Goal: Transaction & Acquisition: Purchase product/service

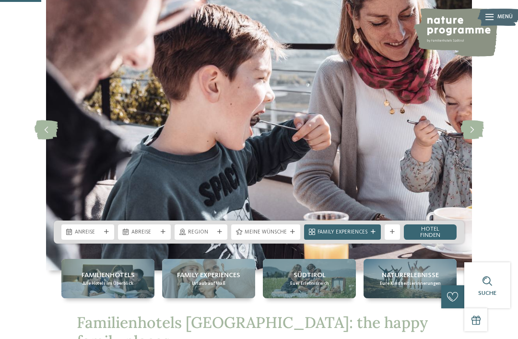
click at [100, 237] on span "Anreise" at bounding box center [88, 233] width 26 height 8
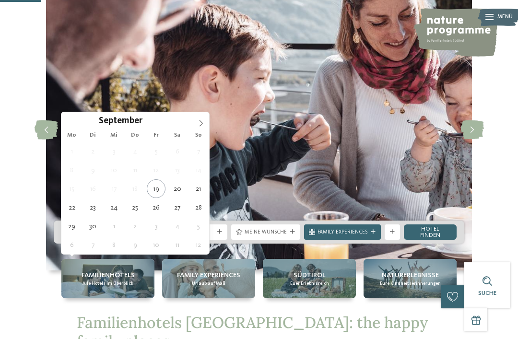
click at [201, 124] on icon at bounding box center [201, 123] width 7 height 7
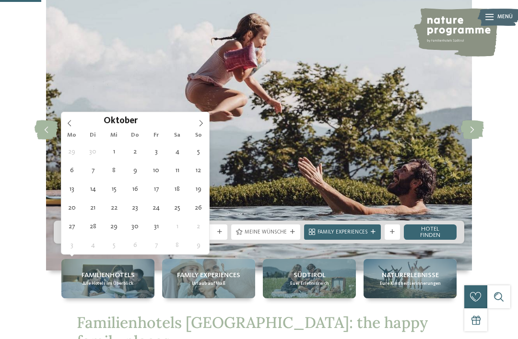
type div "[DATE]"
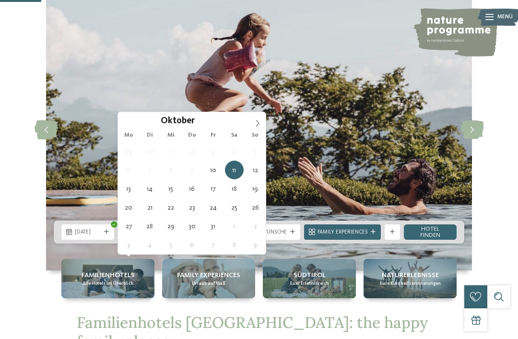
type div "[DATE]"
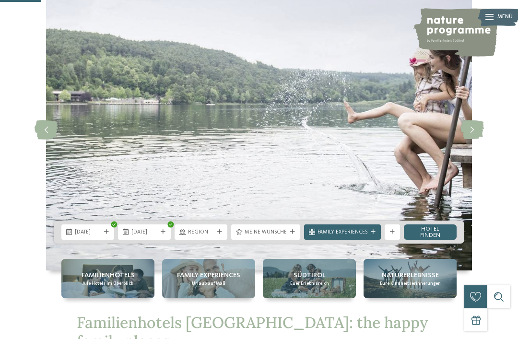
click at [354, 237] on span "Family Experiences" at bounding box center [343, 233] width 50 height 8
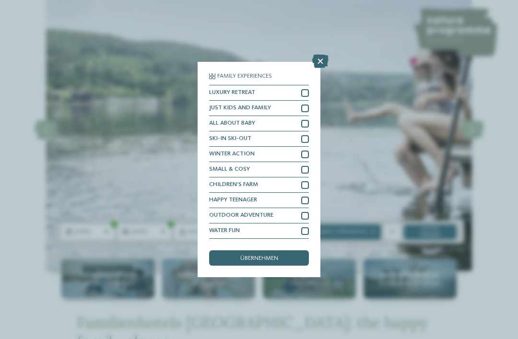
click at [308, 105] on div at bounding box center [305, 109] width 8 height 8
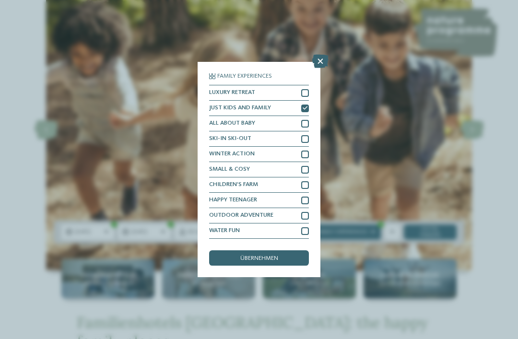
click at [307, 181] on div at bounding box center [305, 185] width 8 height 8
click at [270, 256] on span "übernehmen" at bounding box center [259, 259] width 38 height 6
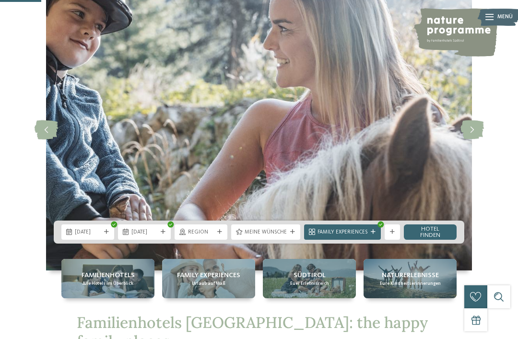
click at [432, 240] on link "Hotel finden" at bounding box center [430, 232] width 53 height 15
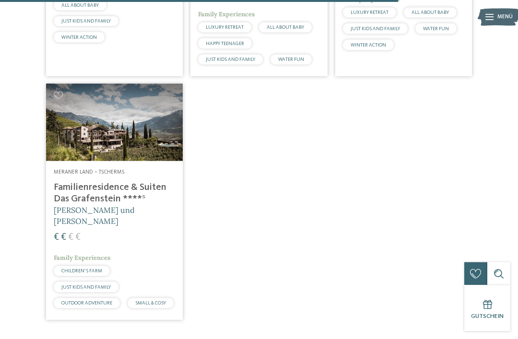
scroll to position [1395, 0]
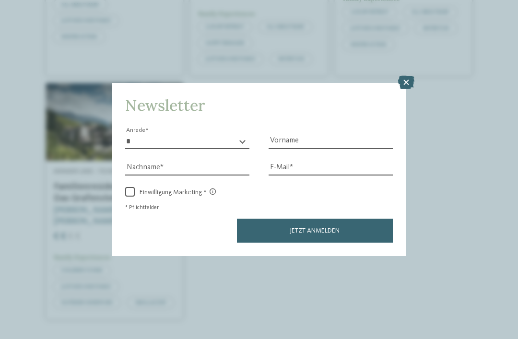
click at [404, 76] on icon at bounding box center [406, 82] width 16 height 13
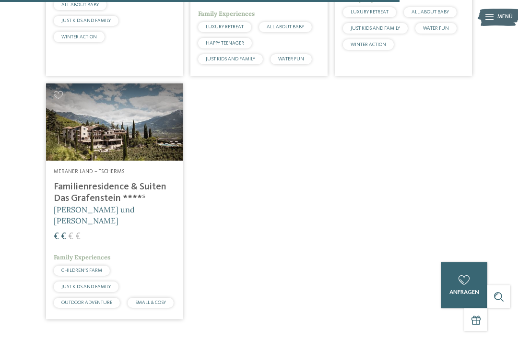
scroll to position [1426, 0]
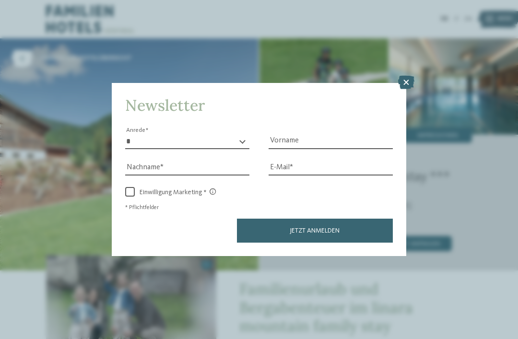
click at [409, 76] on icon at bounding box center [406, 82] width 16 height 13
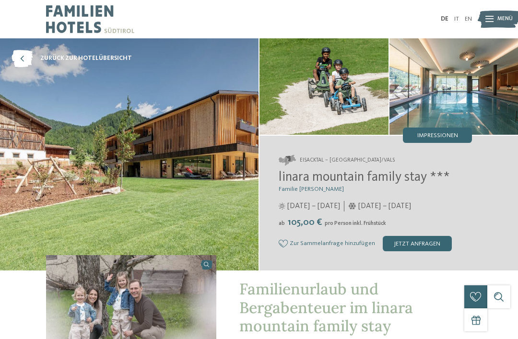
click at [429, 97] on img at bounding box center [454, 86] width 129 height 96
click at [365, 98] on img at bounding box center [324, 86] width 129 height 96
click at [461, 107] on img at bounding box center [454, 86] width 129 height 96
click at [449, 138] on span "Impressionen" at bounding box center [437, 136] width 41 height 6
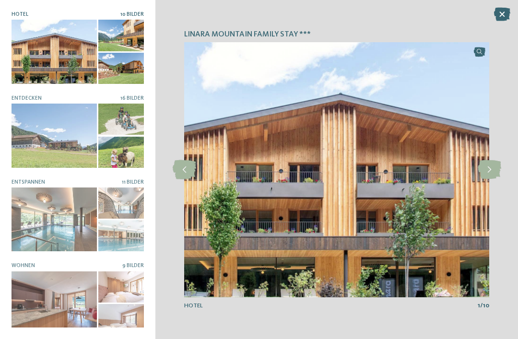
click at [496, 170] on icon at bounding box center [490, 169] width 24 height 19
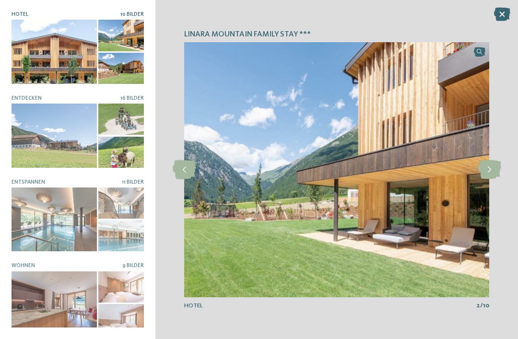
click at [492, 170] on icon at bounding box center [490, 169] width 24 height 19
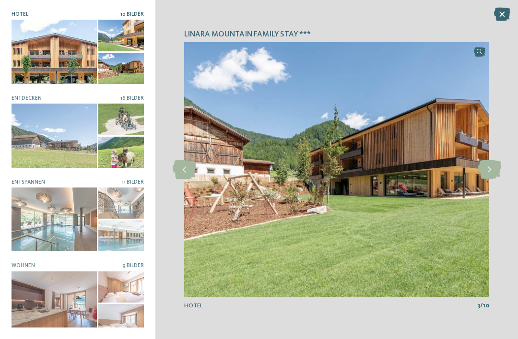
click at [493, 175] on icon at bounding box center [490, 169] width 24 height 19
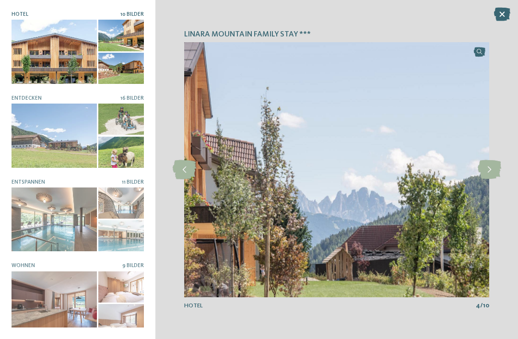
click at [493, 176] on icon at bounding box center [490, 169] width 24 height 19
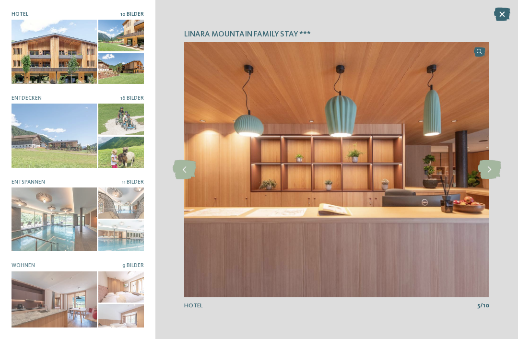
click at [491, 177] on icon at bounding box center [490, 169] width 24 height 19
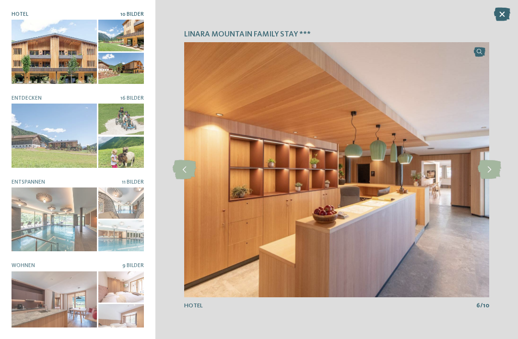
click at [493, 170] on icon at bounding box center [490, 169] width 24 height 19
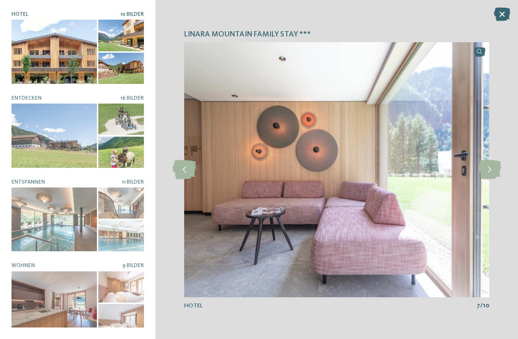
click at [496, 162] on icon at bounding box center [490, 169] width 24 height 19
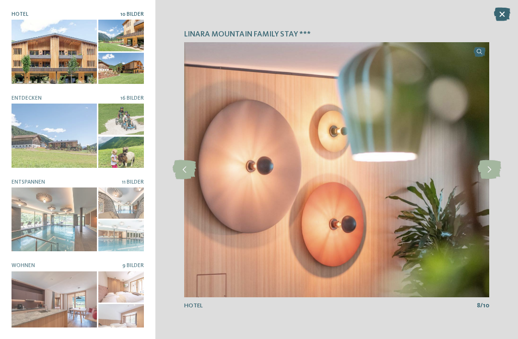
click at [495, 169] on icon at bounding box center [490, 169] width 24 height 19
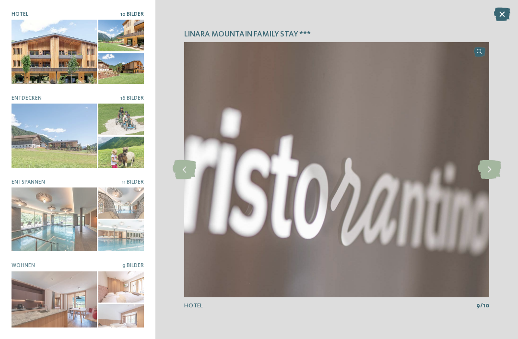
click at [493, 164] on icon at bounding box center [490, 169] width 24 height 19
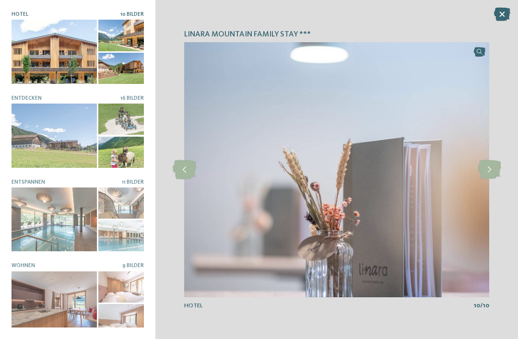
click at [492, 168] on icon at bounding box center [490, 169] width 24 height 19
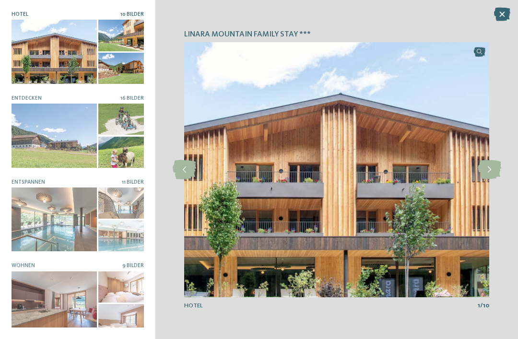
click at [493, 170] on icon at bounding box center [490, 169] width 24 height 19
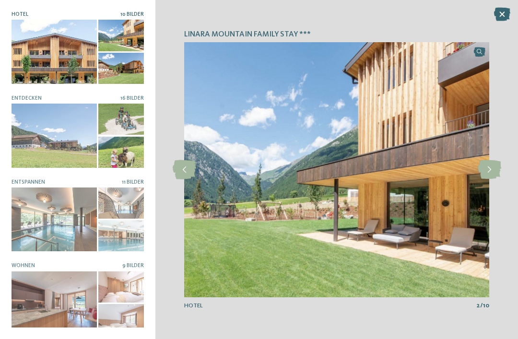
click at [494, 169] on icon at bounding box center [490, 169] width 24 height 19
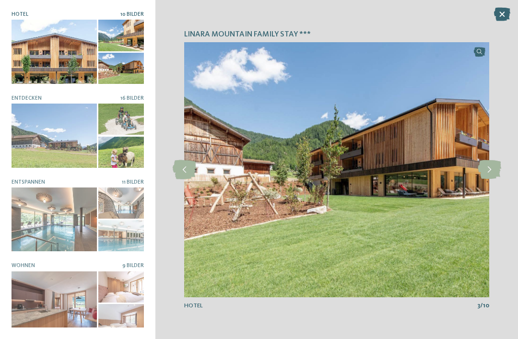
click at [504, 13] on icon at bounding box center [502, 14] width 16 height 13
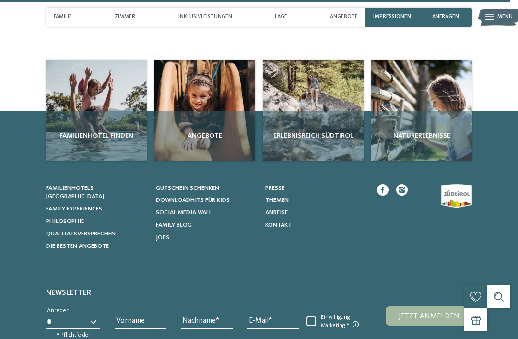
scroll to position [2503, 0]
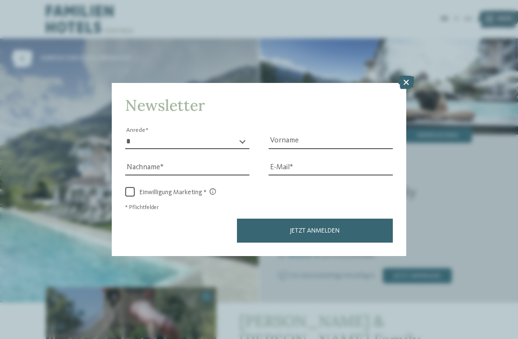
click at [399, 76] on icon at bounding box center [406, 82] width 16 height 13
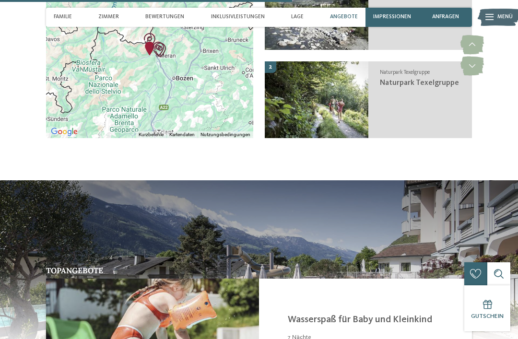
scroll to position [1510, 0]
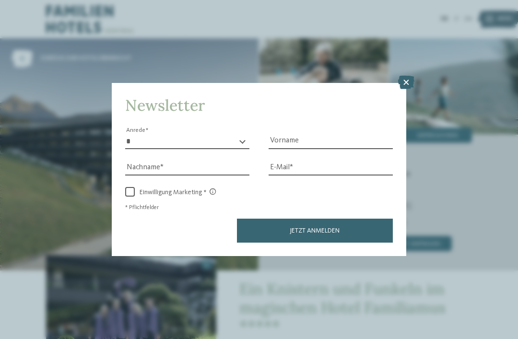
click at [409, 76] on icon at bounding box center [406, 82] width 16 height 13
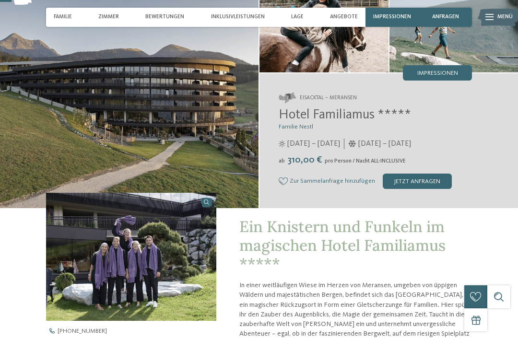
scroll to position [63, 0]
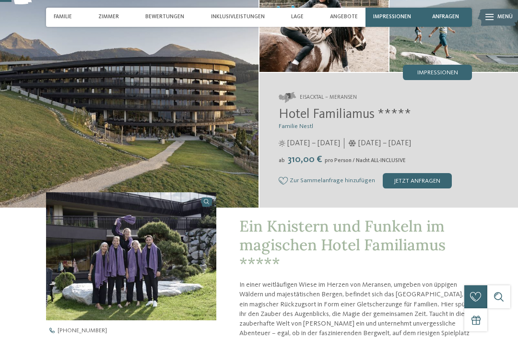
click at [185, 284] on img at bounding box center [131, 256] width 170 height 128
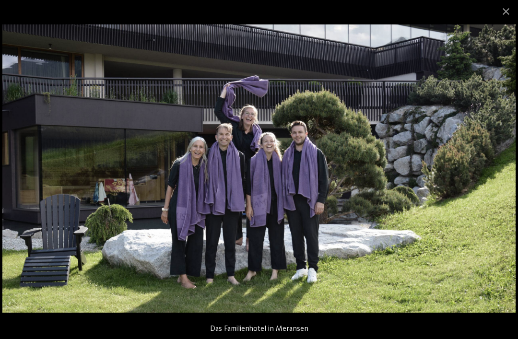
click at [484, 169] on img at bounding box center [258, 168] width 513 height 288
click at [511, 7] on span at bounding box center [506, 11] width 24 height 23
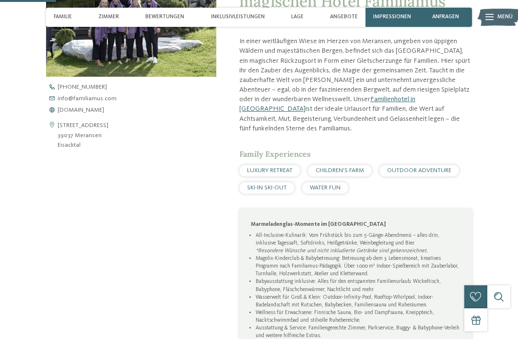
scroll to position [0, 0]
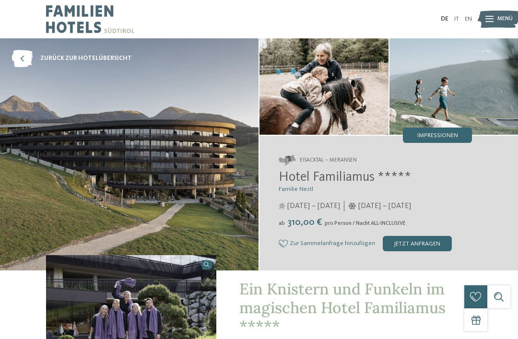
click at [64, 24] on img at bounding box center [90, 19] width 88 height 38
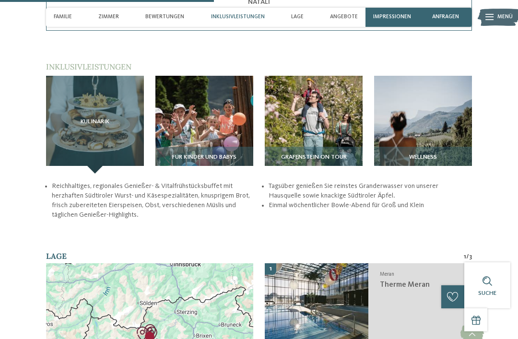
scroll to position [1030, 0]
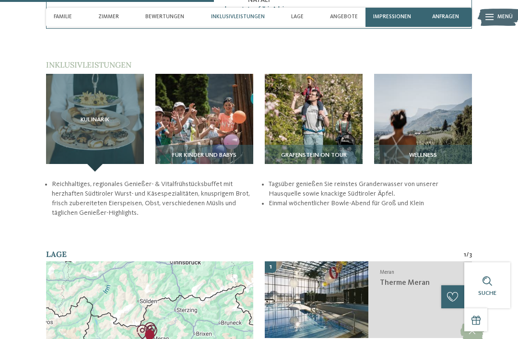
click at [223, 122] on img at bounding box center [204, 123] width 98 height 98
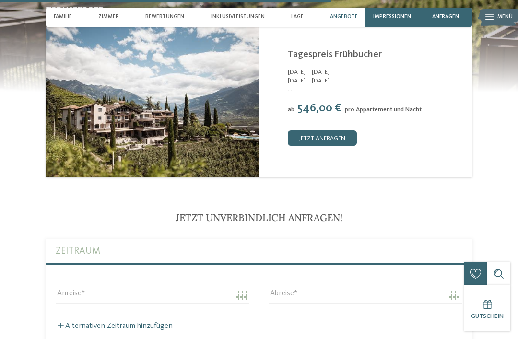
scroll to position [1619, 0]
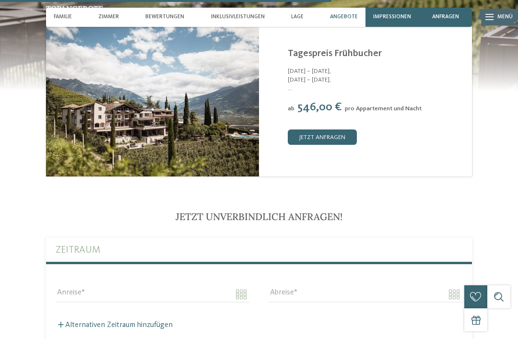
click at [393, 19] on span "Impressionen" at bounding box center [392, 17] width 38 height 6
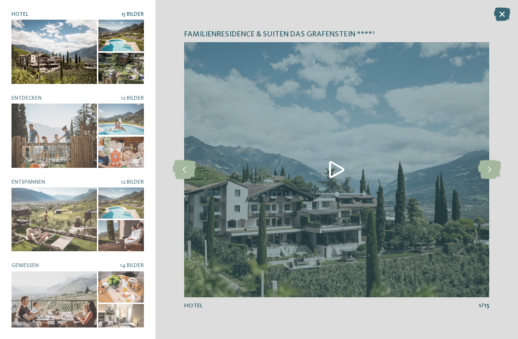
click at [50, 55] on div at bounding box center [54, 52] width 85 height 64
click at [41, 34] on div at bounding box center [54, 52] width 85 height 64
click at [496, 179] on icon at bounding box center [490, 169] width 24 height 19
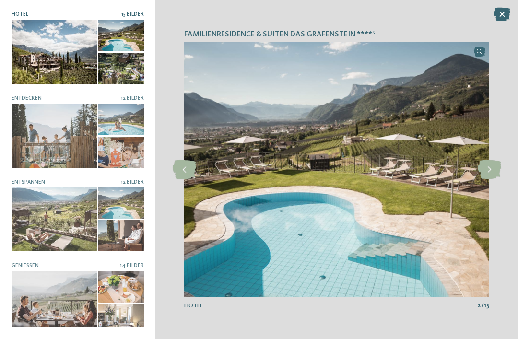
click at [499, 179] on icon at bounding box center [490, 169] width 24 height 19
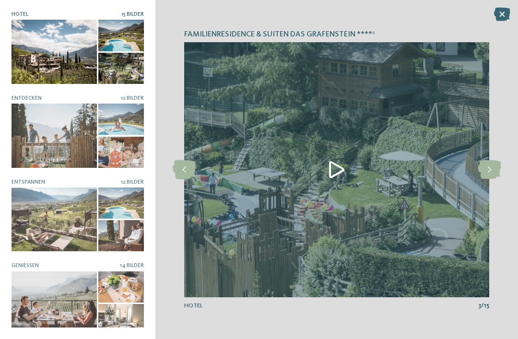
click at [497, 179] on icon at bounding box center [490, 169] width 24 height 19
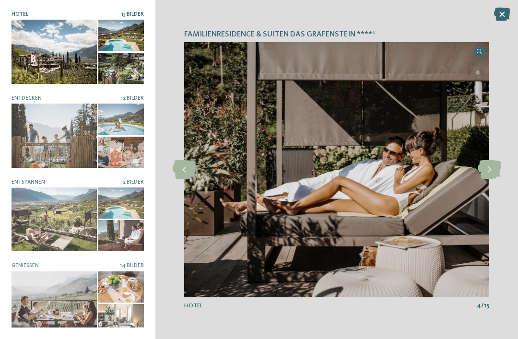
click at [497, 179] on icon at bounding box center [490, 169] width 24 height 19
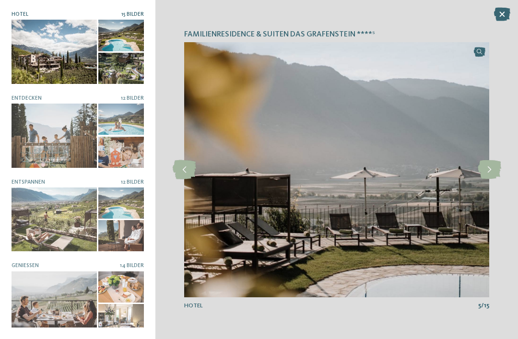
click at [494, 179] on icon at bounding box center [490, 169] width 24 height 19
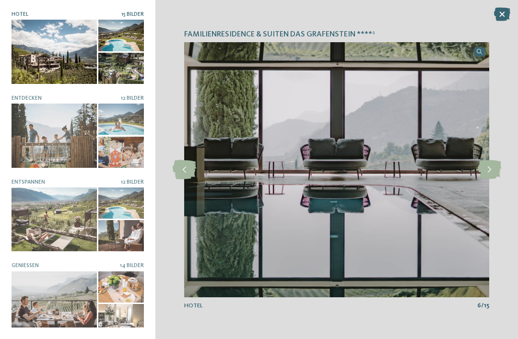
click at [495, 179] on icon at bounding box center [490, 169] width 24 height 19
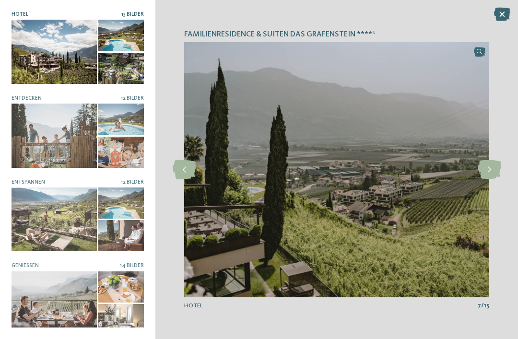
click at [496, 179] on icon at bounding box center [490, 169] width 24 height 19
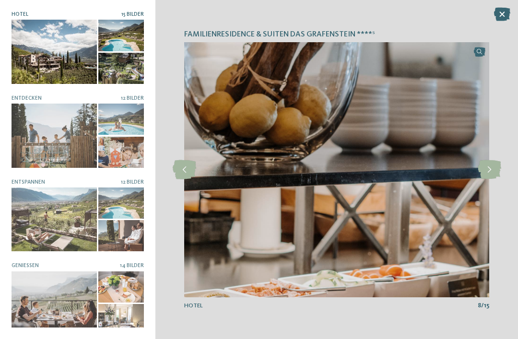
click at [494, 179] on icon at bounding box center [490, 169] width 24 height 19
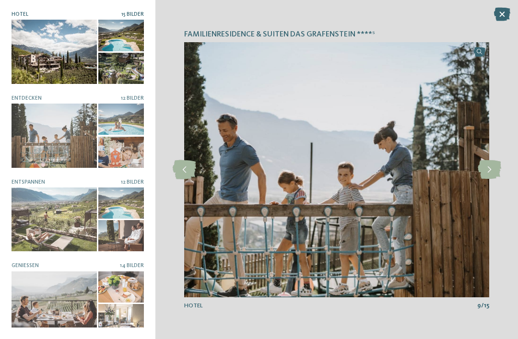
click at [494, 179] on icon at bounding box center [490, 169] width 24 height 19
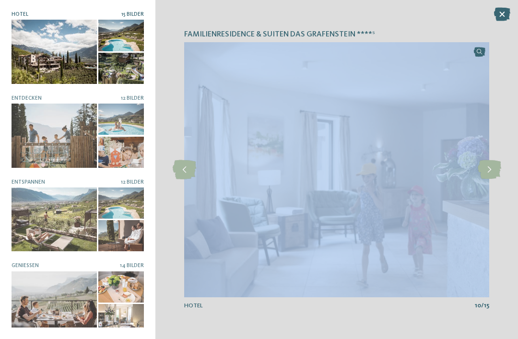
click at [496, 179] on icon at bounding box center [490, 169] width 24 height 19
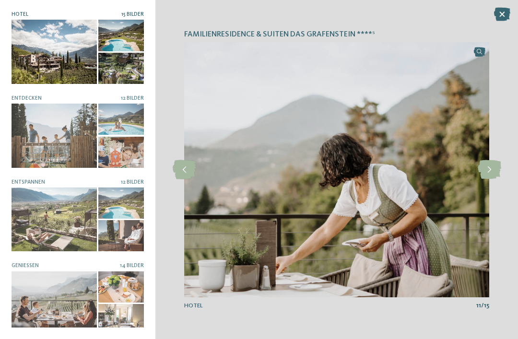
click at [496, 179] on icon at bounding box center [490, 169] width 24 height 19
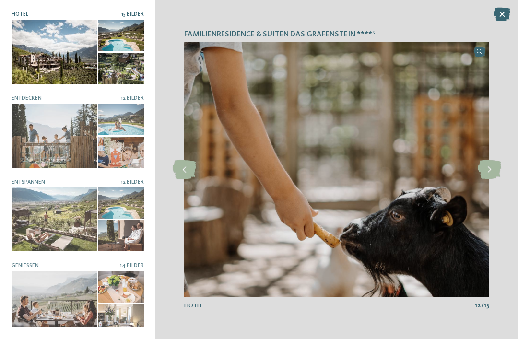
click at [493, 179] on icon at bounding box center [490, 169] width 24 height 19
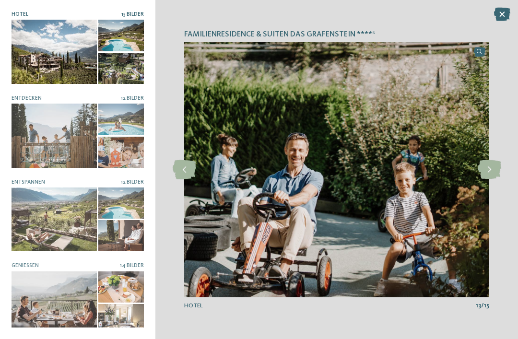
click at [495, 179] on icon at bounding box center [490, 169] width 24 height 19
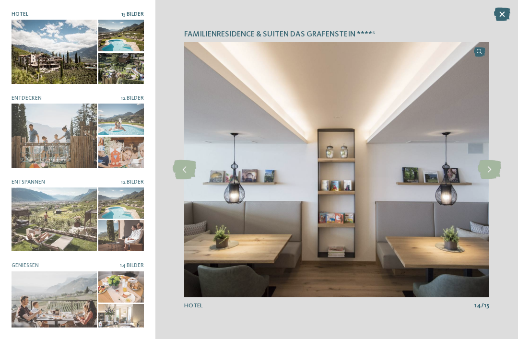
click at [495, 179] on icon at bounding box center [490, 169] width 24 height 19
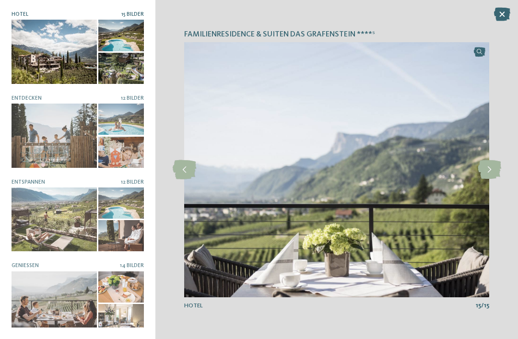
click at [495, 179] on icon at bounding box center [490, 169] width 24 height 19
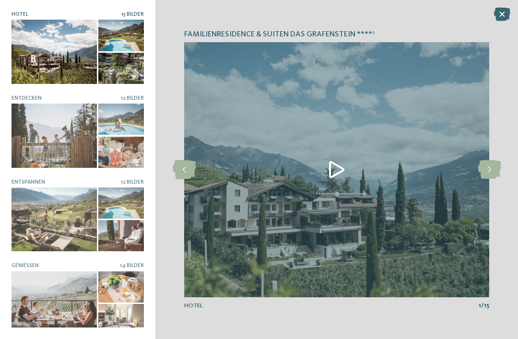
click at [495, 179] on icon at bounding box center [490, 169] width 24 height 19
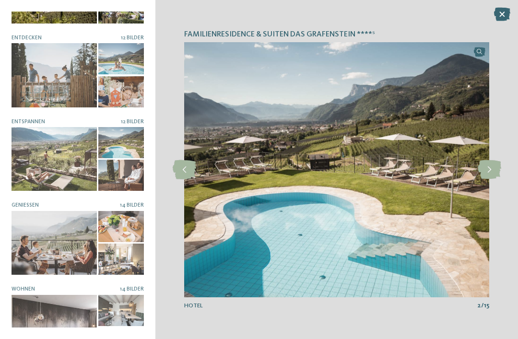
scroll to position [60, 0]
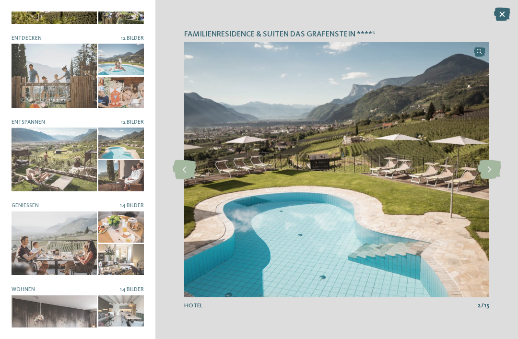
click at [503, 20] on icon at bounding box center [502, 14] width 16 height 13
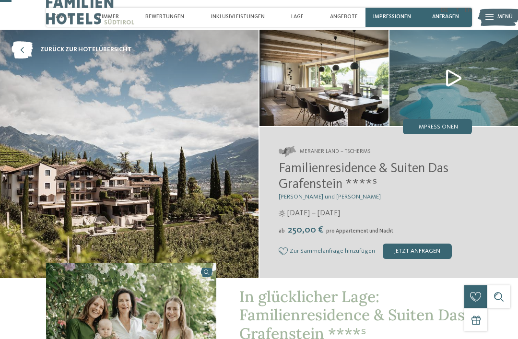
scroll to position [0, 0]
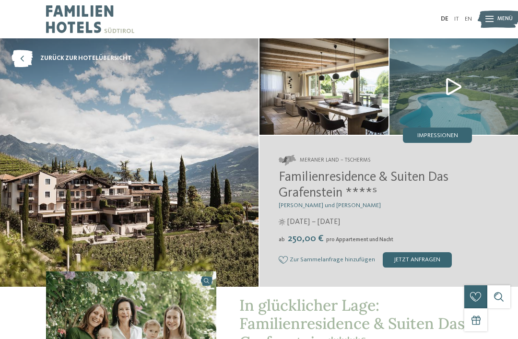
click at [473, 329] on div "Gutschein" at bounding box center [476, 320] width 23 height 23
